Goal: Find specific page/section

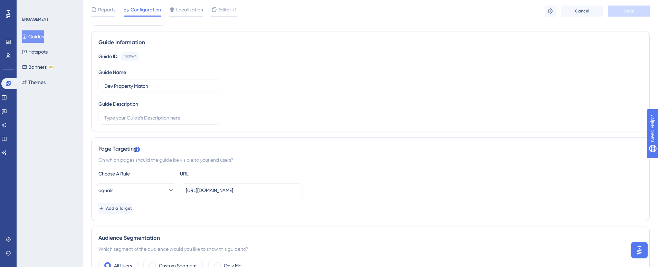
scroll to position [41, 5]
click at [34, 37] on button "Guides" at bounding box center [33, 36] width 22 height 12
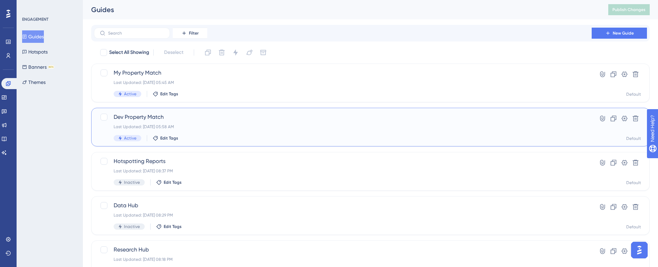
click at [134, 114] on span "Dev Property Match" at bounding box center [343, 117] width 458 height 8
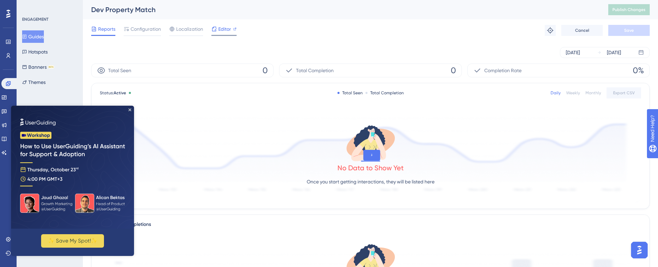
click at [220, 27] on span "Editor" at bounding box center [224, 29] width 13 height 8
